Goal: Information Seeking & Learning: Learn about a topic

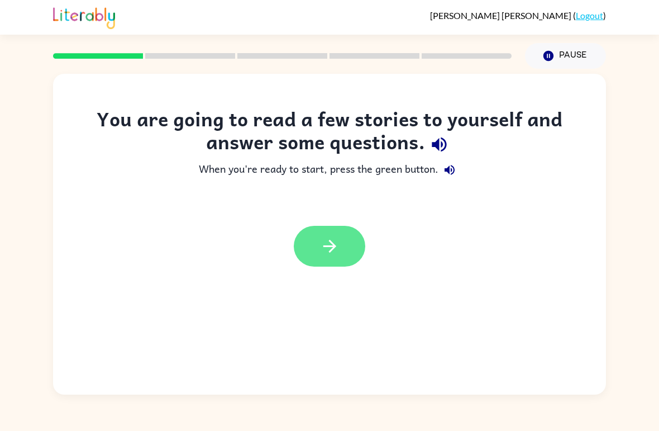
click at [327, 239] on icon "button" at bounding box center [330, 246] width 20 height 20
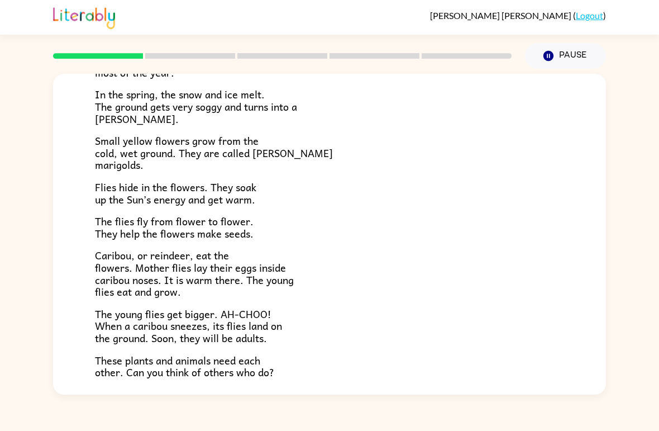
scroll to position [136, 0]
click at [556, 55] on button "Pause Pause" at bounding box center [565, 56] width 81 height 26
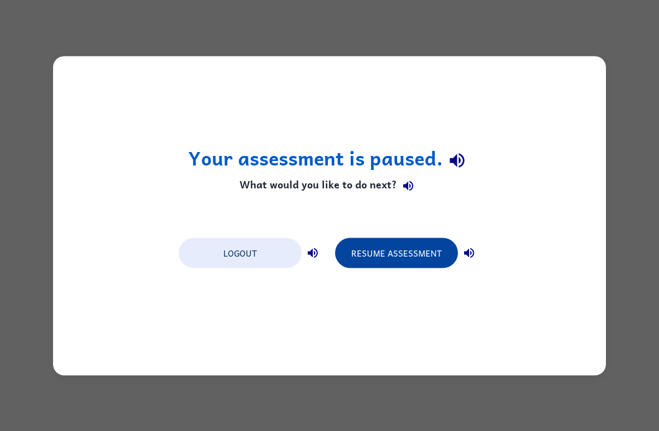
click at [401, 263] on button "Resume Assessment" at bounding box center [396, 252] width 123 height 30
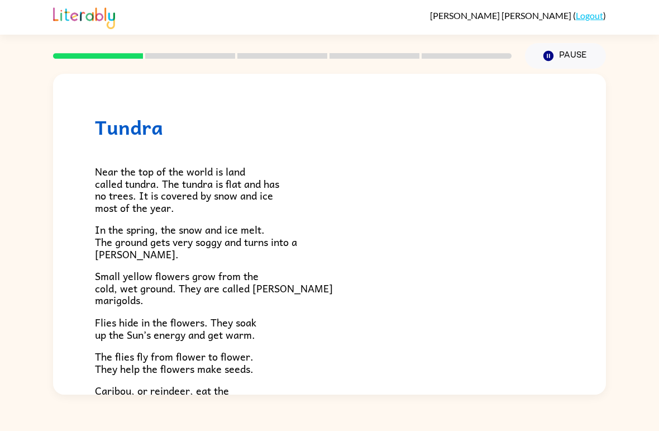
click at [178, 45] on div at bounding box center [282, 55] width 472 height 39
click at [150, 53] on div at bounding box center [282, 55] width 472 height 39
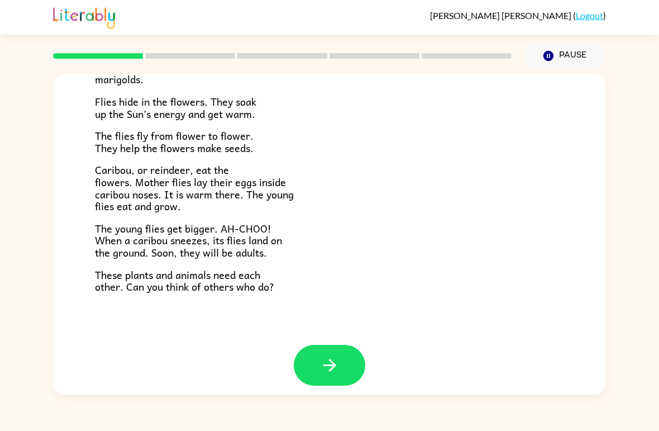
scroll to position [220, 0]
click at [337, 345] on button "button" at bounding box center [330, 365] width 72 height 41
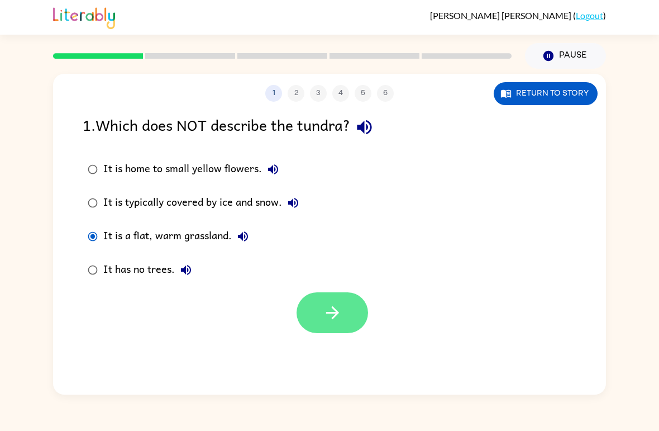
click at [335, 319] on icon "button" at bounding box center [333, 313] width 20 height 20
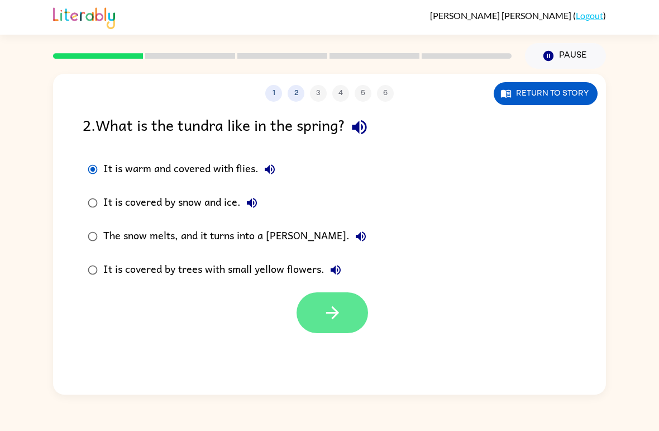
click at [336, 322] on icon "button" at bounding box center [333, 313] width 20 height 20
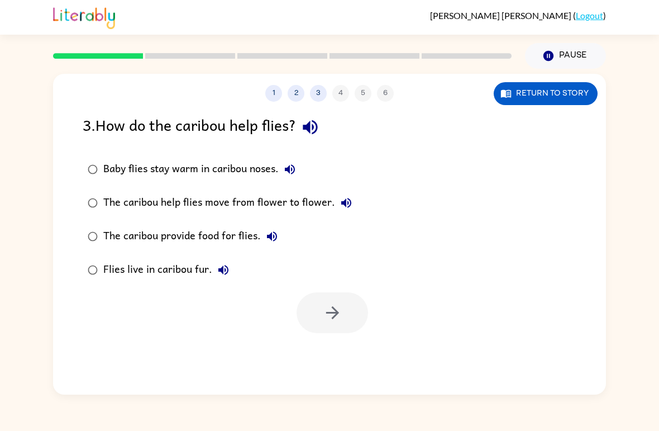
click at [115, 232] on div "The caribou provide food for flies." at bounding box center [193, 236] width 180 height 22
click at [337, 316] on icon "button" at bounding box center [333, 313] width 20 height 20
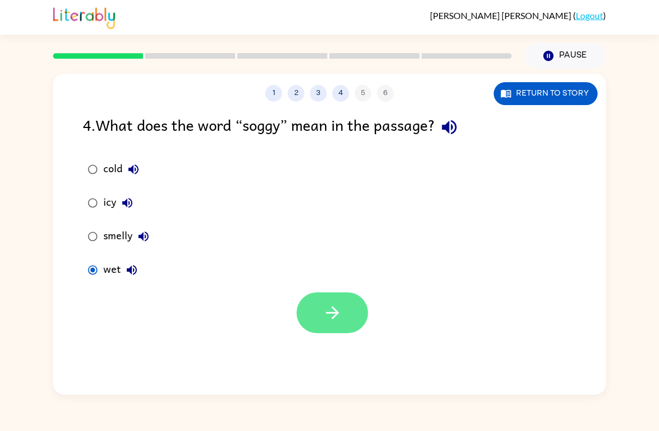
click at [337, 325] on button "button" at bounding box center [333, 312] width 72 height 41
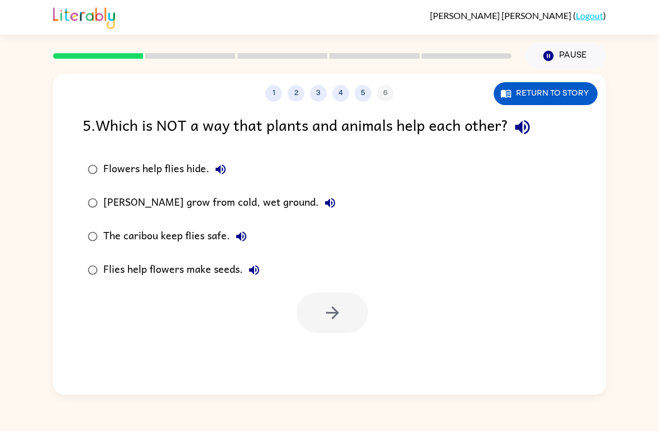
click at [287, 202] on div "[PERSON_NAME] grow from cold, wet ground." at bounding box center [222, 203] width 238 height 22
click at [332, 320] on icon "button" at bounding box center [333, 313] width 20 height 20
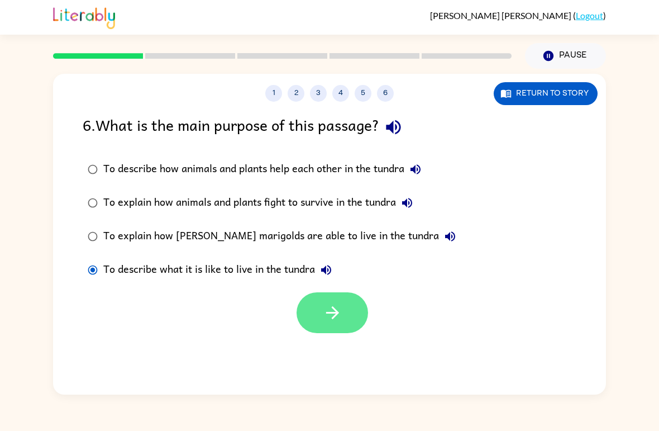
click at [326, 326] on button "button" at bounding box center [333, 312] width 72 height 41
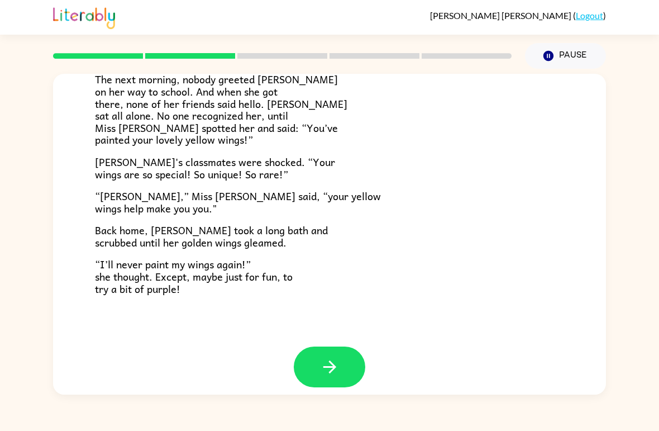
scroll to position [301, 0]
click at [332, 361] on icon "button" at bounding box center [329, 367] width 13 height 13
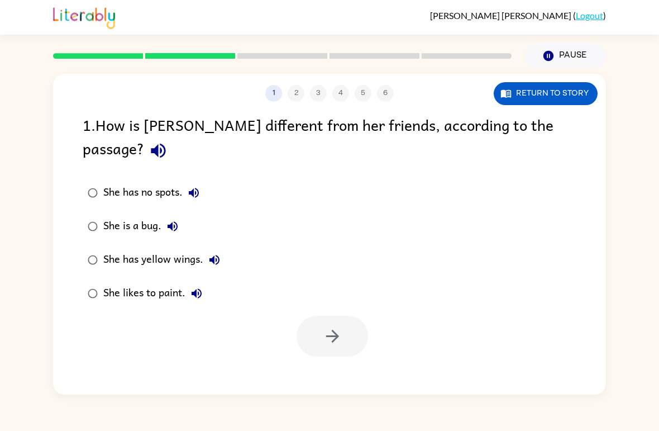
scroll to position [0, 0]
click at [341, 326] on icon "button" at bounding box center [333, 336] width 20 height 20
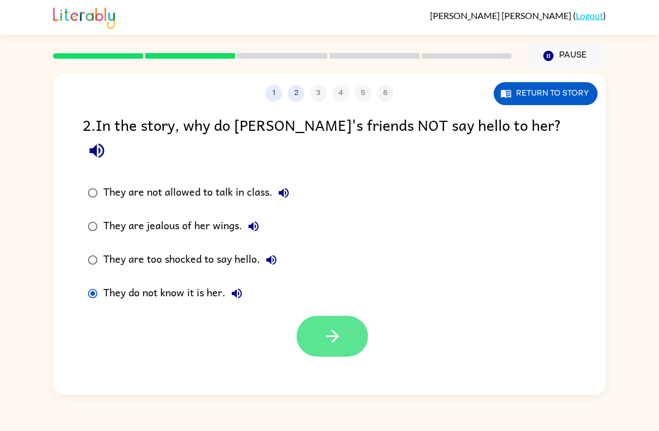
click at [330, 328] on button "button" at bounding box center [333, 336] width 72 height 41
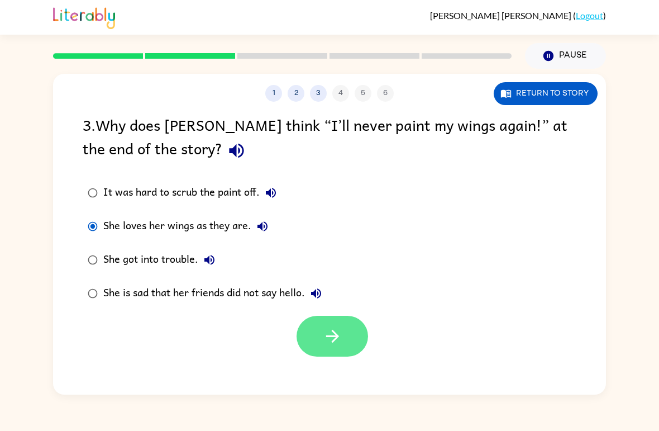
click at [337, 330] on icon "button" at bounding box center [333, 336] width 20 height 20
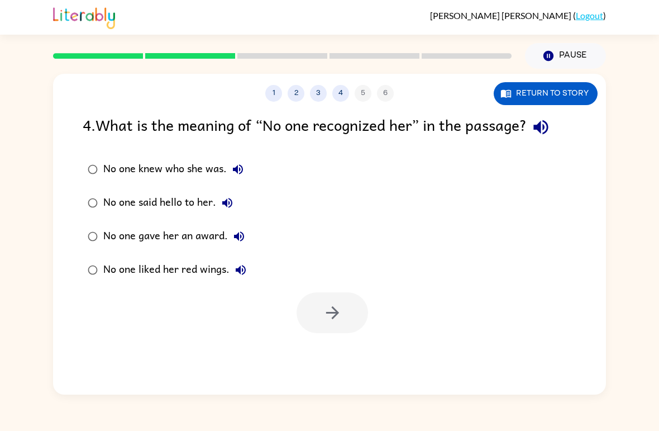
click at [103, 154] on label "No one knew who she was." at bounding box center [167, 170] width 181 height 34
click at [331, 306] on icon "button" at bounding box center [333, 313] width 20 height 20
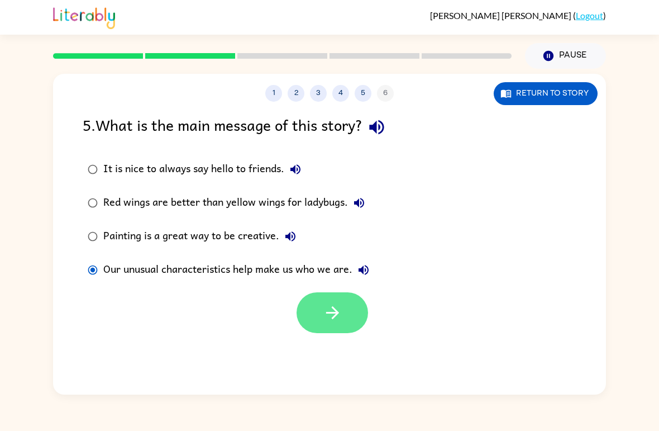
click at [339, 325] on button "button" at bounding box center [333, 312] width 72 height 41
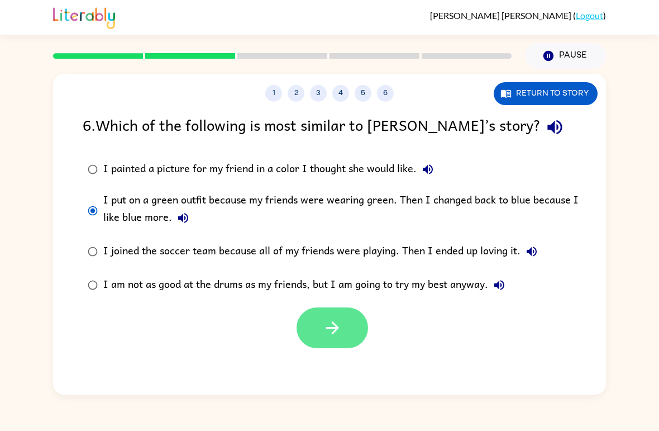
click at [346, 313] on button "button" at bounding box center [333, 327] width 72 height 41
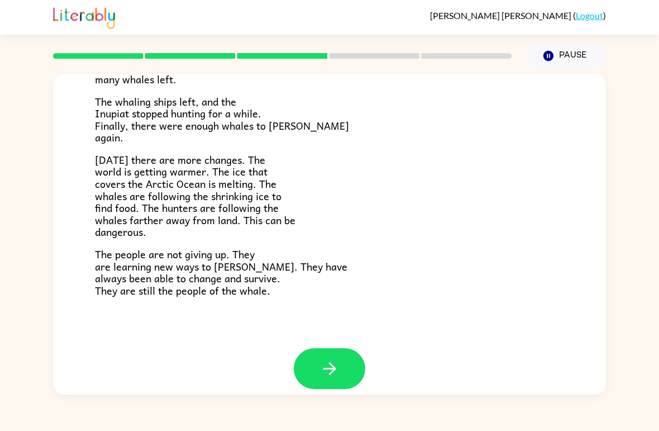
scroll to position [363, 0]
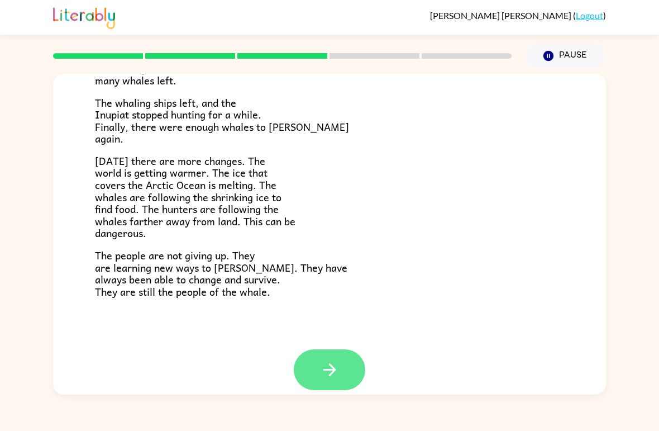
click at [339, 364] on icon "button" at bounding box center [330, 370] width 20 height 20
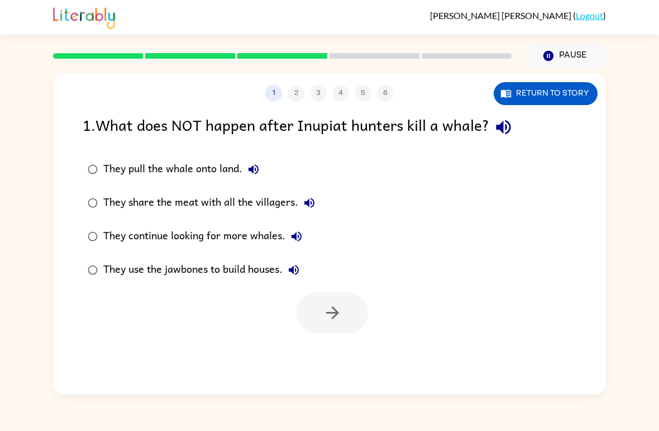
scroll to position [0, 0]
click at [348, 317] on button "button" at bounding box center [333, 312] width 72 height 41
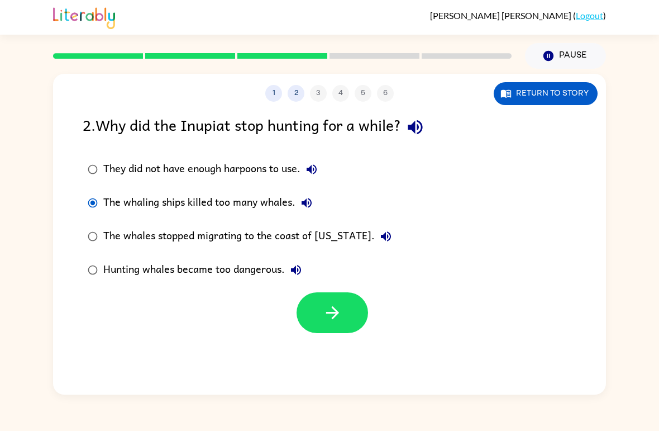
click at [80, 284] on label "Hunting whales became too dangerous." at bounding box center [240, 270] width 326 height 34
click at [107, 201] on div "The whaling ships killed too many whales." at bounding box center [210, 203] width 215 height 22
click at [345, 326] on button "button" at bounding box center [333, 312] width 72 height 41
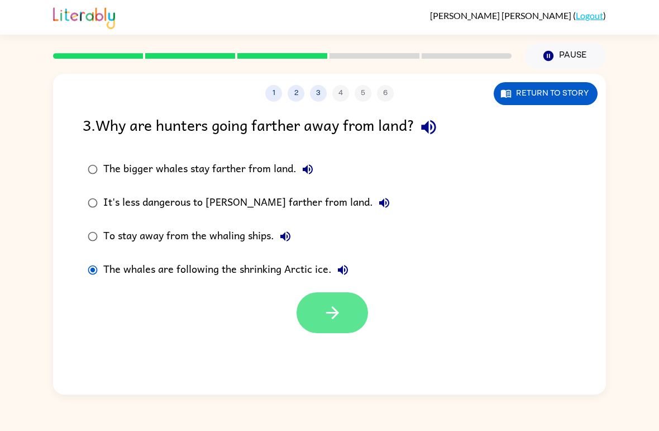
click at [341, 325] on button "button" at bounding box center [333, 312] width 72 height 41
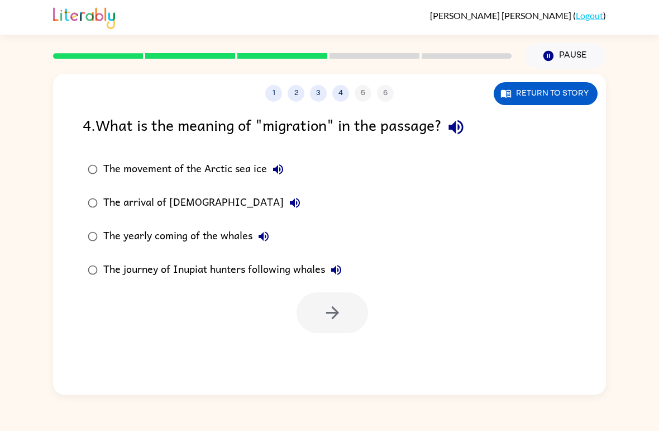
click at [203, 175] on div "The movement of the Arctic sea ice" at bounding box center [196, 169] width 186 height 22
click at [135, 201] on div "The arrival of [DEMOGRAPHIC_DATA]" at bounding box center [204, 203] width 203 height 22
click at [175, 240] on div "The yearly coming of the whales" at bounding box center [189, 236] width 172 height 22
click at [337, 309] on icon "button" at bounding box center [333, 313] width 20 height 20
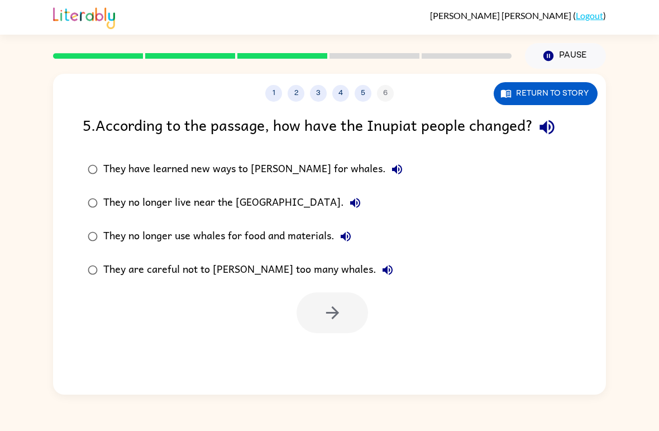
click at [217, 178] on div "They have learned new ways to [PERSON_NAME] for whales." at bounding box center [255, 169] width 305 height 22
click at [336, 301] on button "button" at bounding box center [333, 312] width 72 height 41
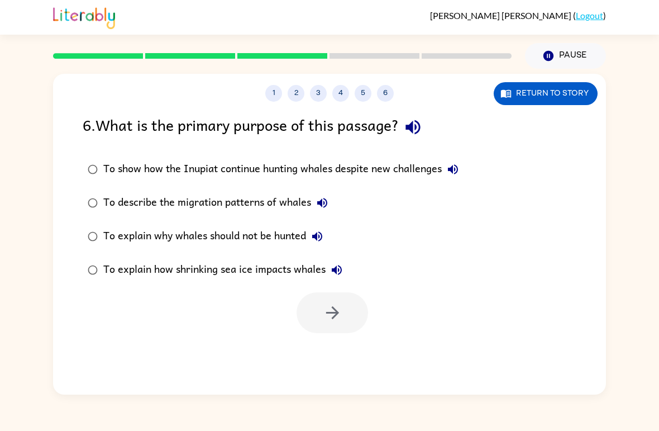
click at [232, 268] on div "To explain how shrinking sea ice impacts whales" at bounding box center [225, 270] width 245 height 22
click at [332, 327] on button "button" at bounding box center [333, 312] width 72 height 41
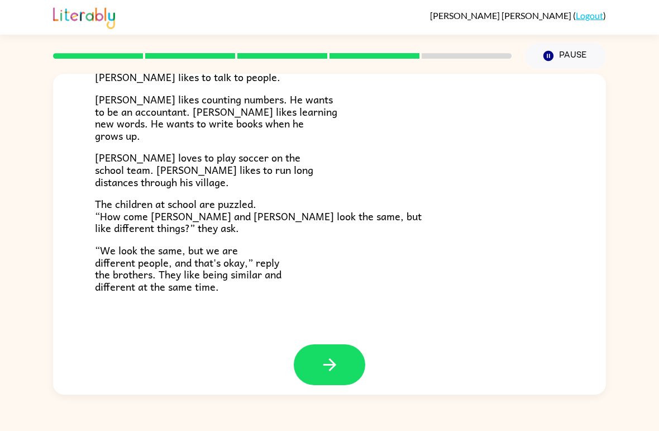
scroll to position [232, 0]
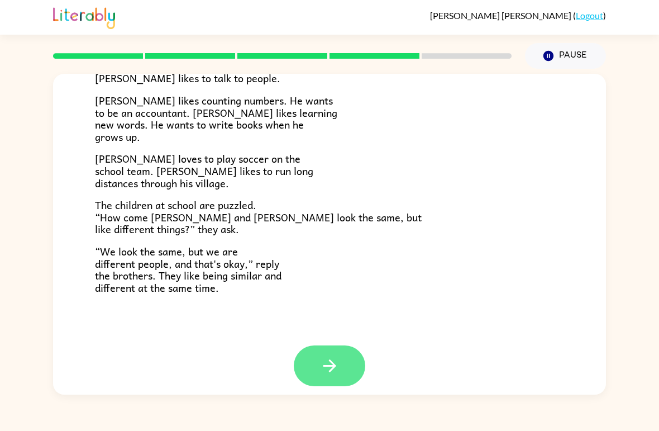
click at [325, 357] on icon "button" at bounding box center [330, 366] width 20 height 20
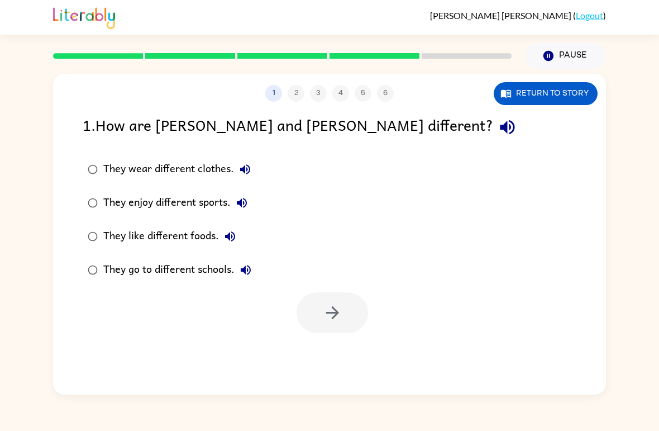
click at [175, 212] on div "They enjoy different sports." at bounding box center [178, 203] width 150 height 22
click at [311, 299] on button "button" at bounding box center [333, 312] width 72 height 41
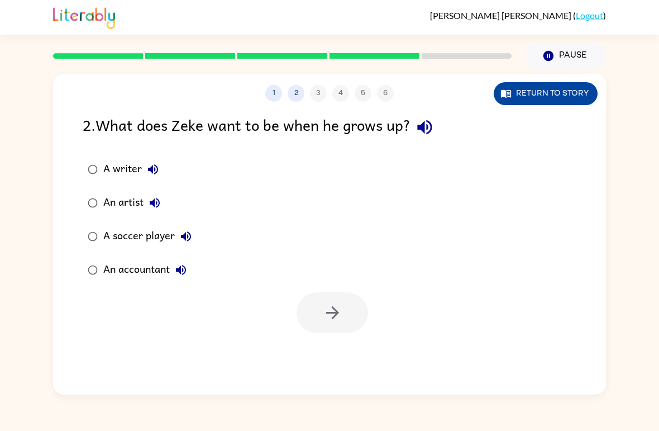
click at [516, 99] on button "Return to story" at bounding box center [546, 93] width 104 height 23
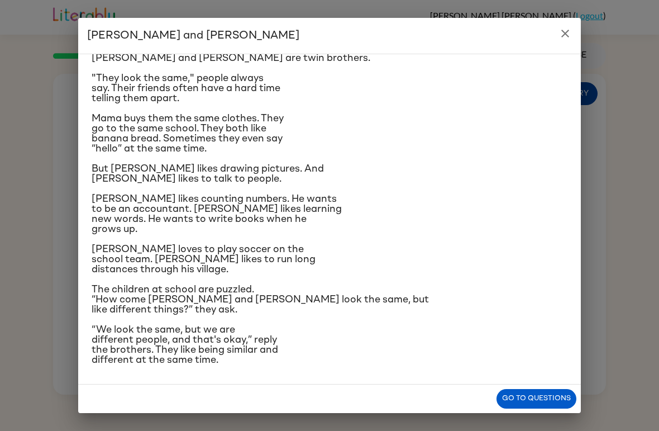
scroll to position [83, 0]
click at [509, 406] on button "Go to questions" at bounding box center [537, 399] width 80 height 20
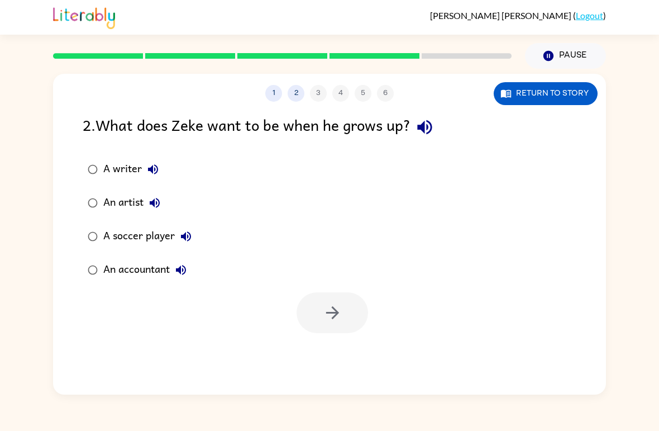
click at [154, 278] on div "An accountant" at bounding box center [147, 270] width 89 height 22
click at [328, 315] on icon "button" at bounding box center [333, 313] width 20 height 20
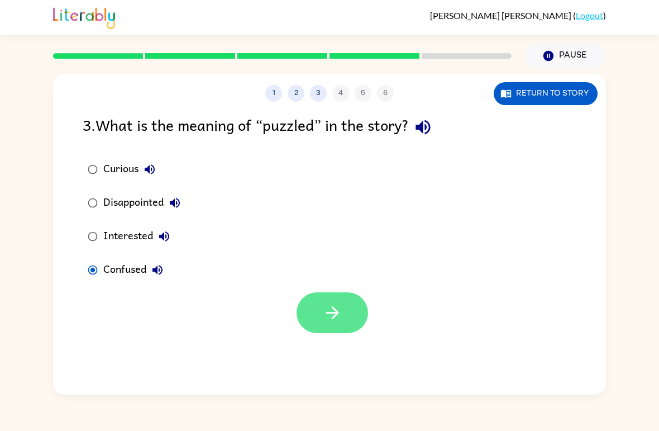
click at [345, 323] on button "button" at bounding box center [333, 312] width 72 height 41
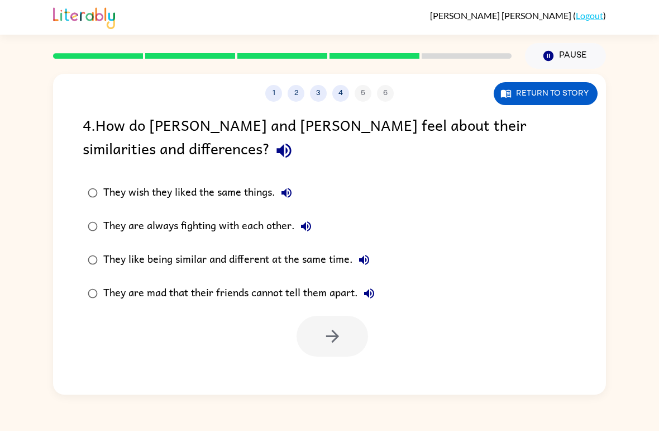
click at [289, 261] on div "They like being similar and different at the same time." at bounding box center [239, 260] width 272 height 22
click at [333, 351] on button "button" at bounding box center [333, 336] width 72 height 41
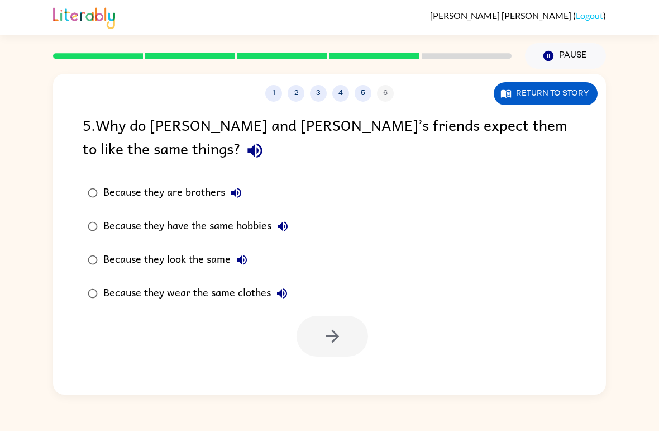
click at [127, 268] on div "Because they look the same" at bounding box center [178, 260] width 150 height 22
click at [336, 342] on icon "button" at bounding box center [333, 336] width 20 height 20
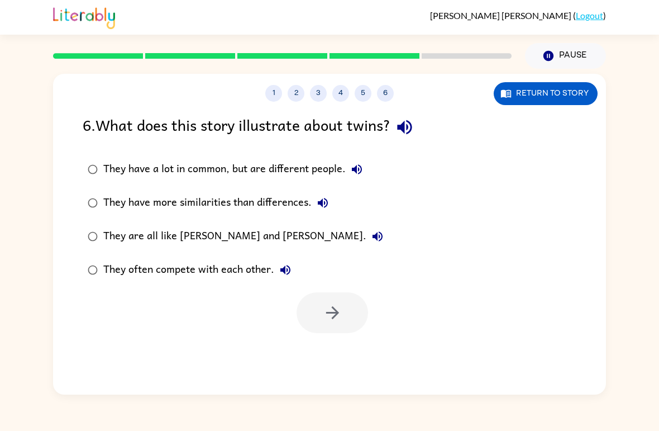
click at [270, 173] on div "They have a lot in common, but are different people." at bounding box center [235, 169] width 265 height 22
click at [321, 307] on button "button" at bounding box center [333, 312] width 72 height 41
